Goal: Transaction & Acquisition: Book appointment/travel/reservation

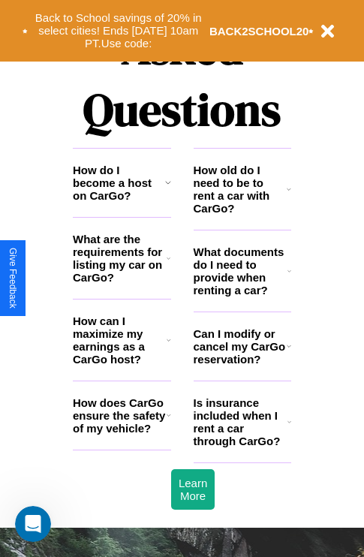
scroll to position [1819, 0]
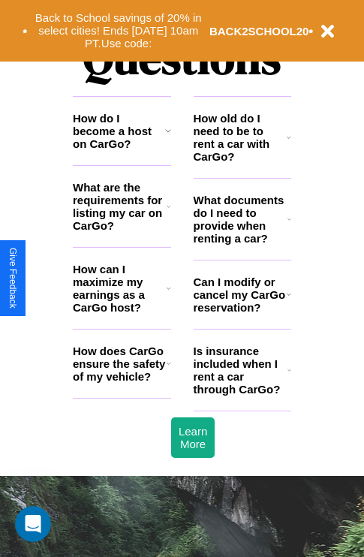
click at [167, 137] on icon at bounding box center [168, 131] width 6 height 12
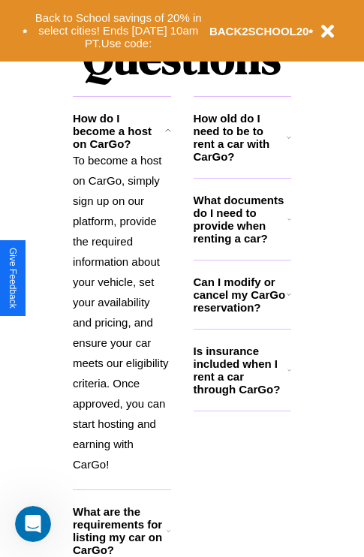
click at [289, 225] on icon at bounding box center [289, 219] width 4 height 12
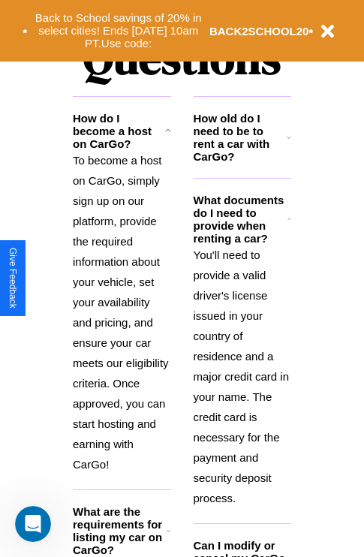
click at [122, 540] on h3 "What are the requirements for listing my car on CarGo?" at bounding box center [120, 530] width 94 height 51
click at [242, 161] on h3 "How old do I need to be to rent a car with CarGo?" at bounding box center [241, 137] width 94 height 51
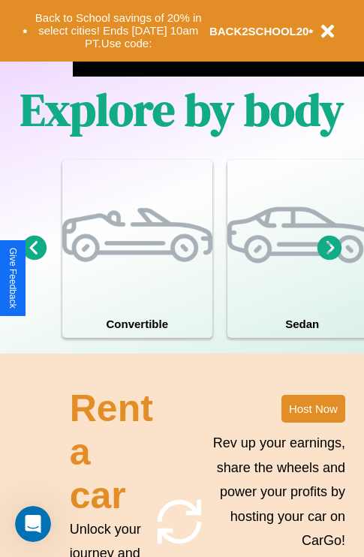
scroll to position [965, 0]
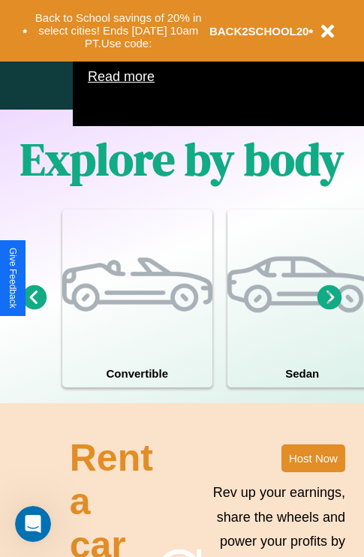
click at [330, 309] on icon at bounding box center [330, 296] width 25 height 25
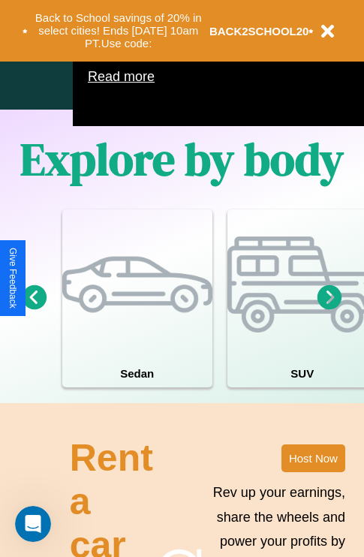
click at [34, 309] on icon at bounding box center [35, 296] width 25 height 25
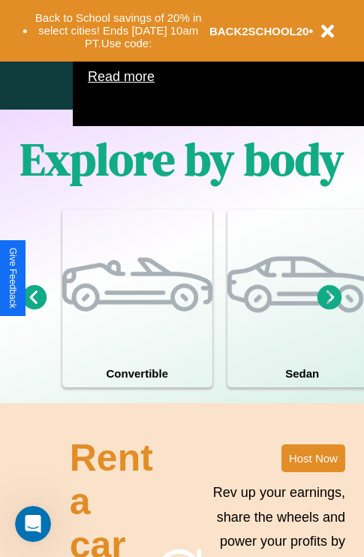
click at [330, 309] on icon at bounding box center [330, 296] width 25 height 25
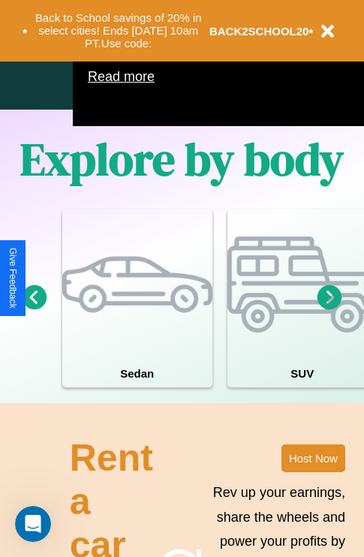
click at [34, 309] on icon at bounding box center [35, 296] width 25 height 25
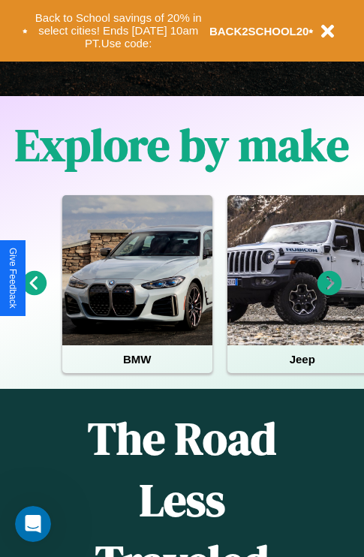
scroll to position [231, 0]
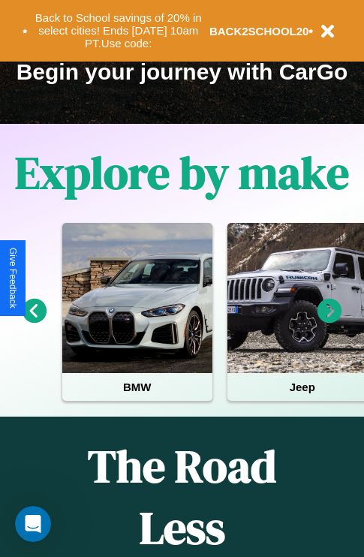
click at [34, 321] on icon at bounding box center [35, 311] width 25 height 25
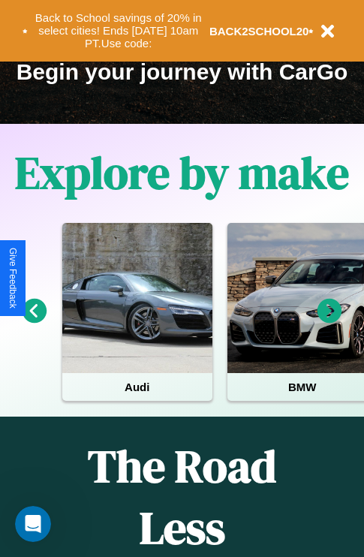
click at [330, 321] on icon at bounding box center [330, 311] width 25 height 25
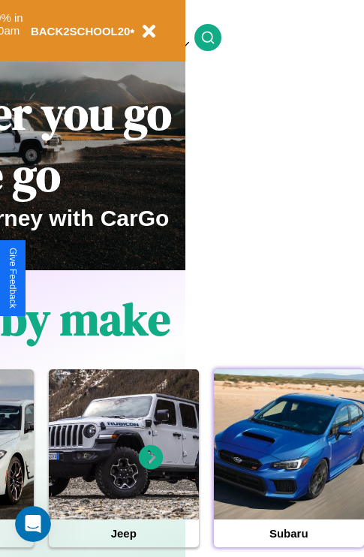
click at [288, 468] on div at bounding box center [289, 444] width 150 height 150
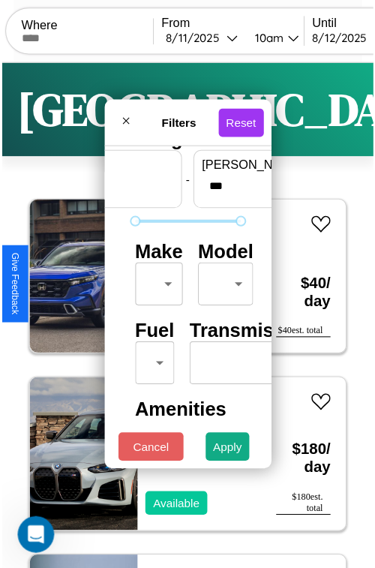
scroll to position [44, 0]
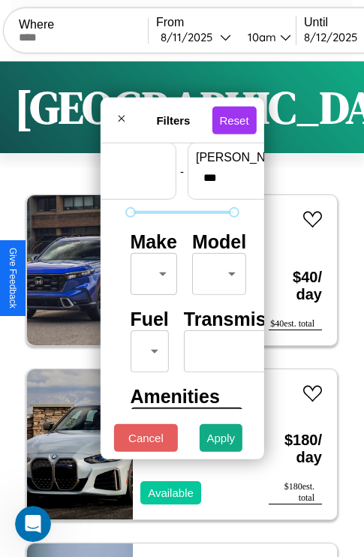
click at [151, 270] on body "CarGo Where From [DATE] 10am Until [DATE] 10am Become a Host Login Sign Up Lond…" at bounding box center [182, 309] width 364 height 619
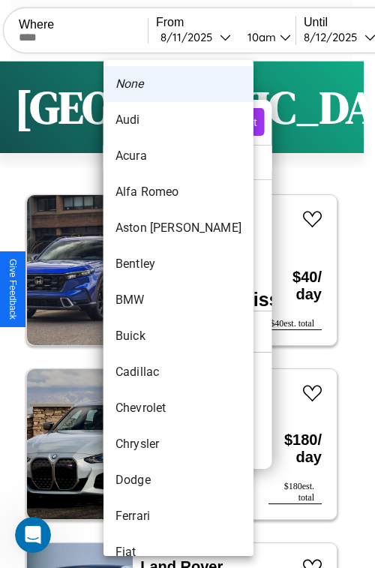
scroll to position [29, 0]
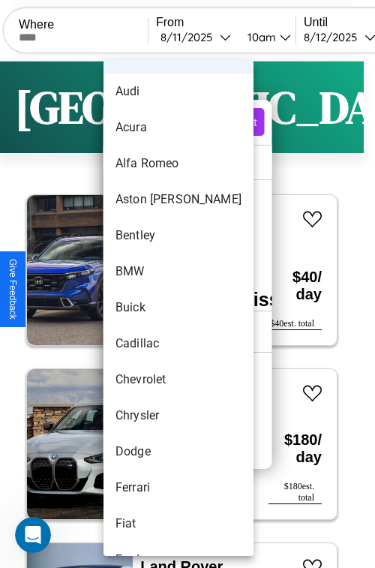
click at [150, 308] on li "Buick" at bounding box center [179, 308] width 150 height 36
type input "*****"
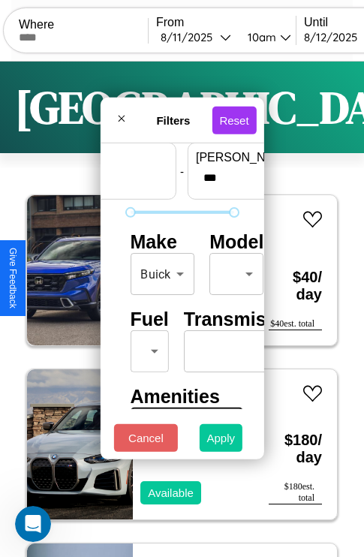
click at [221, 441] on button "Apply" at bounding box center [222, 438] width 44 height 28
